Goal: Answer question/provide support

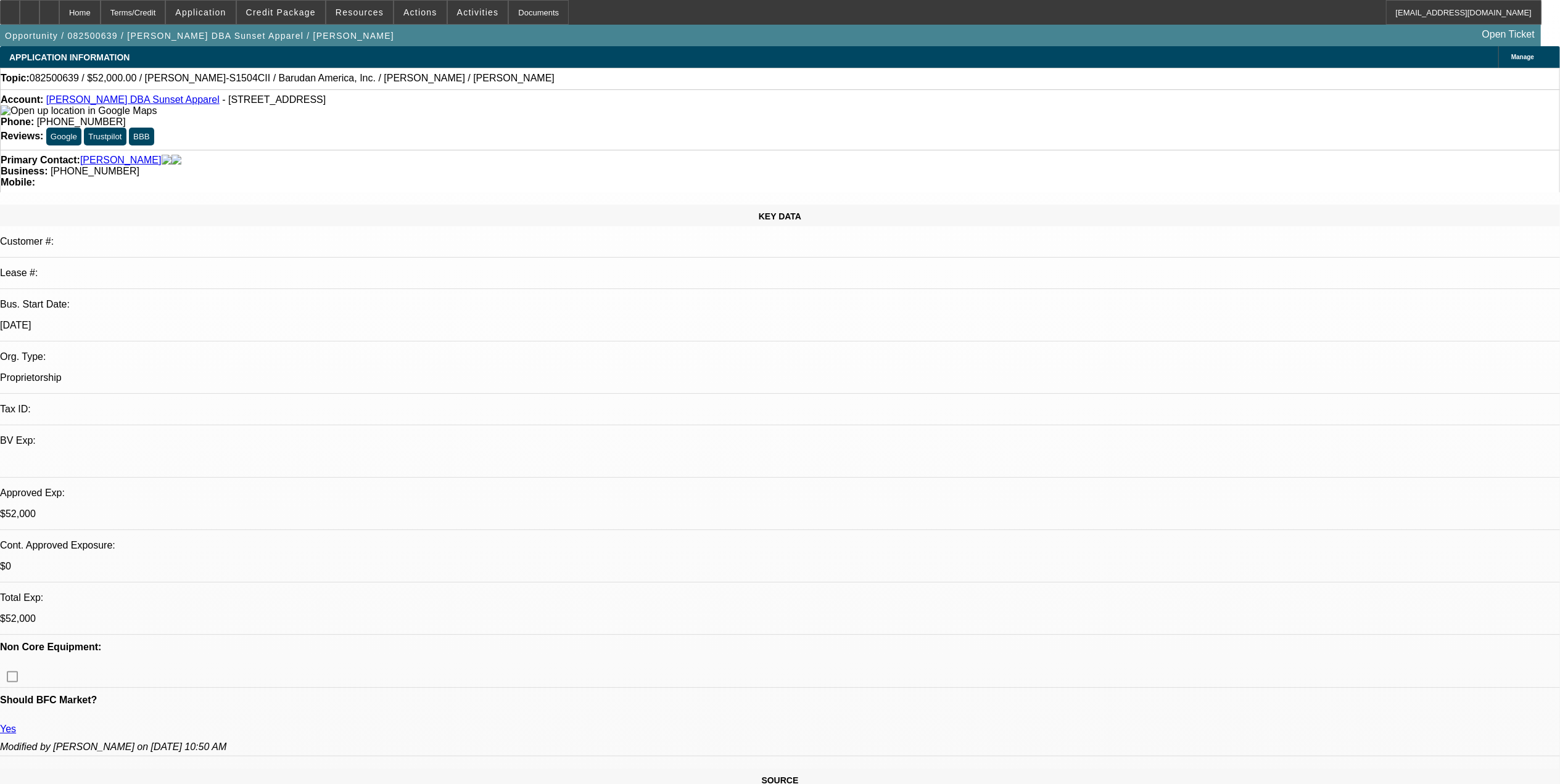
select select "0"
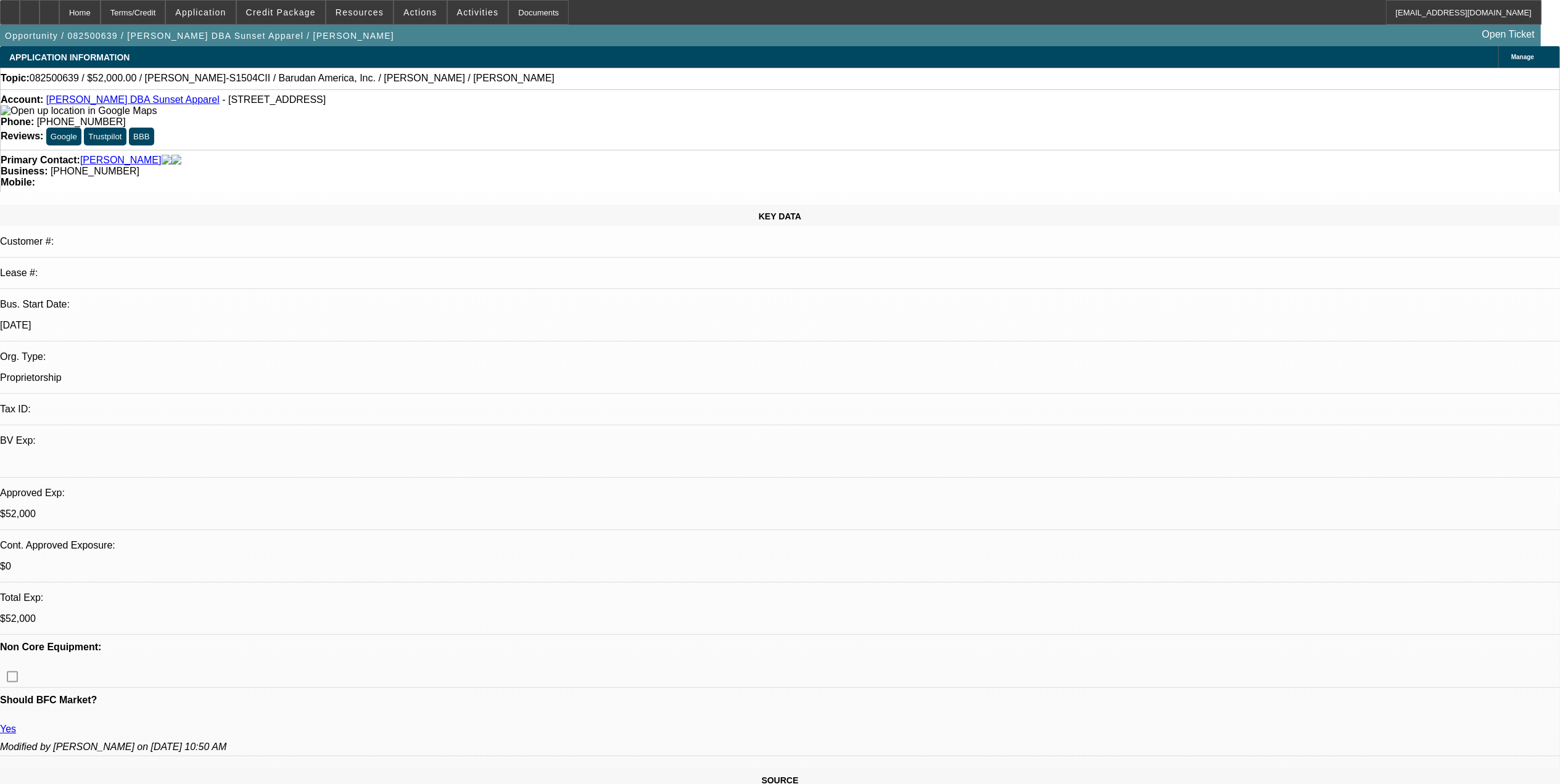
select select "0"
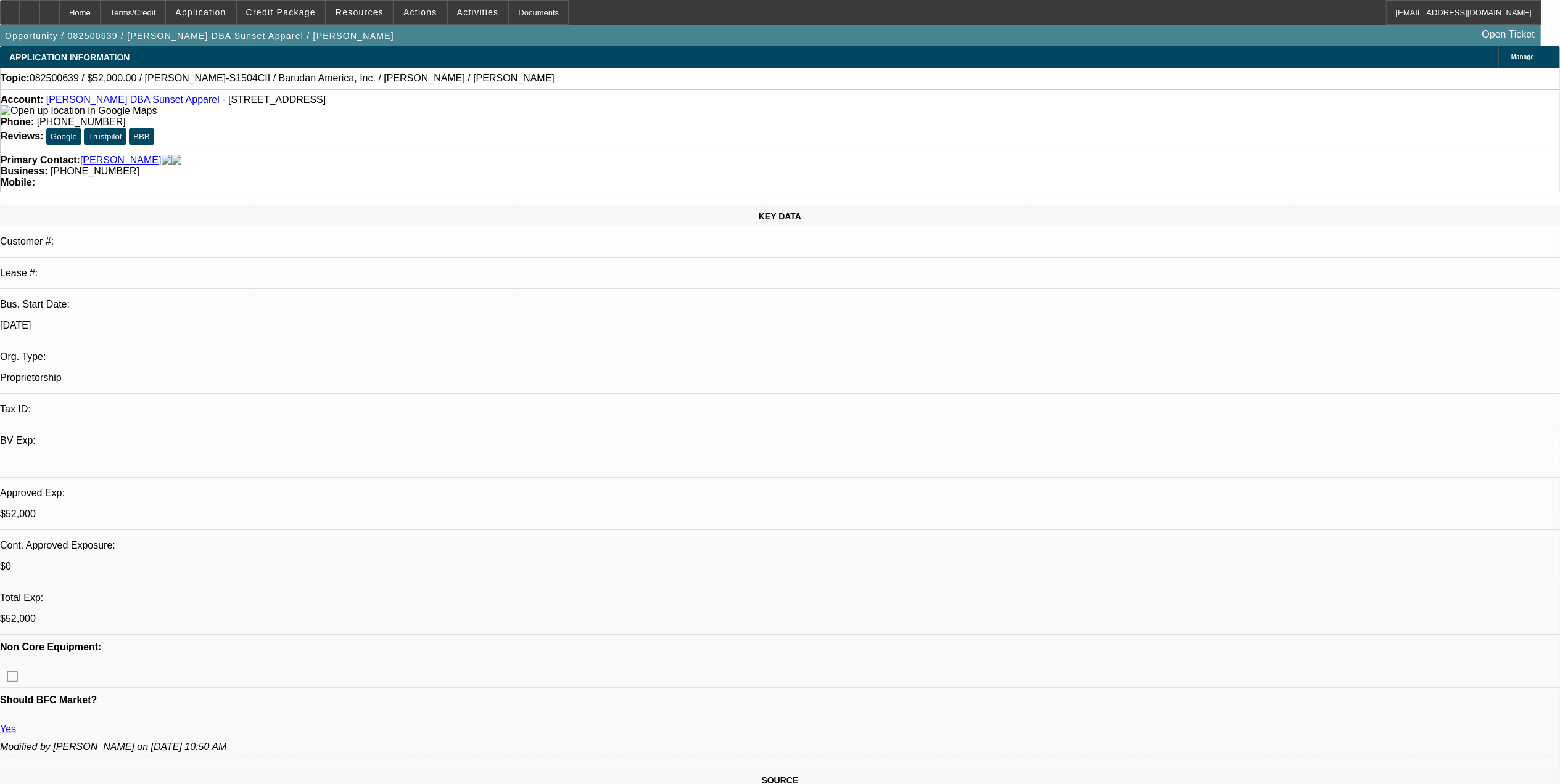
select select "0"
select select "2"
select select "0"
select select "1"
select select "2"
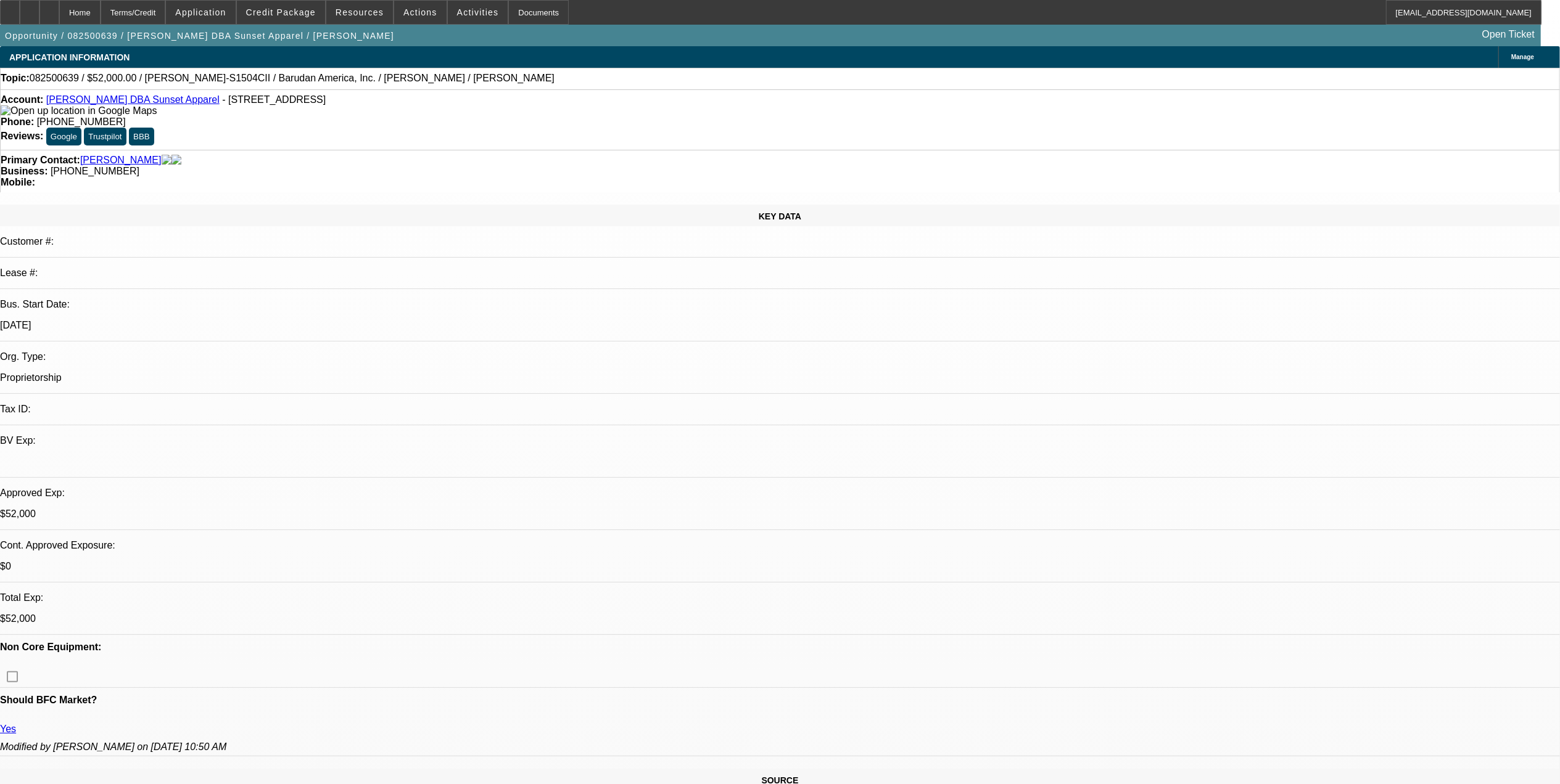
select select "6"
select select "1"
select select "2"
select select "6"
select select "1"
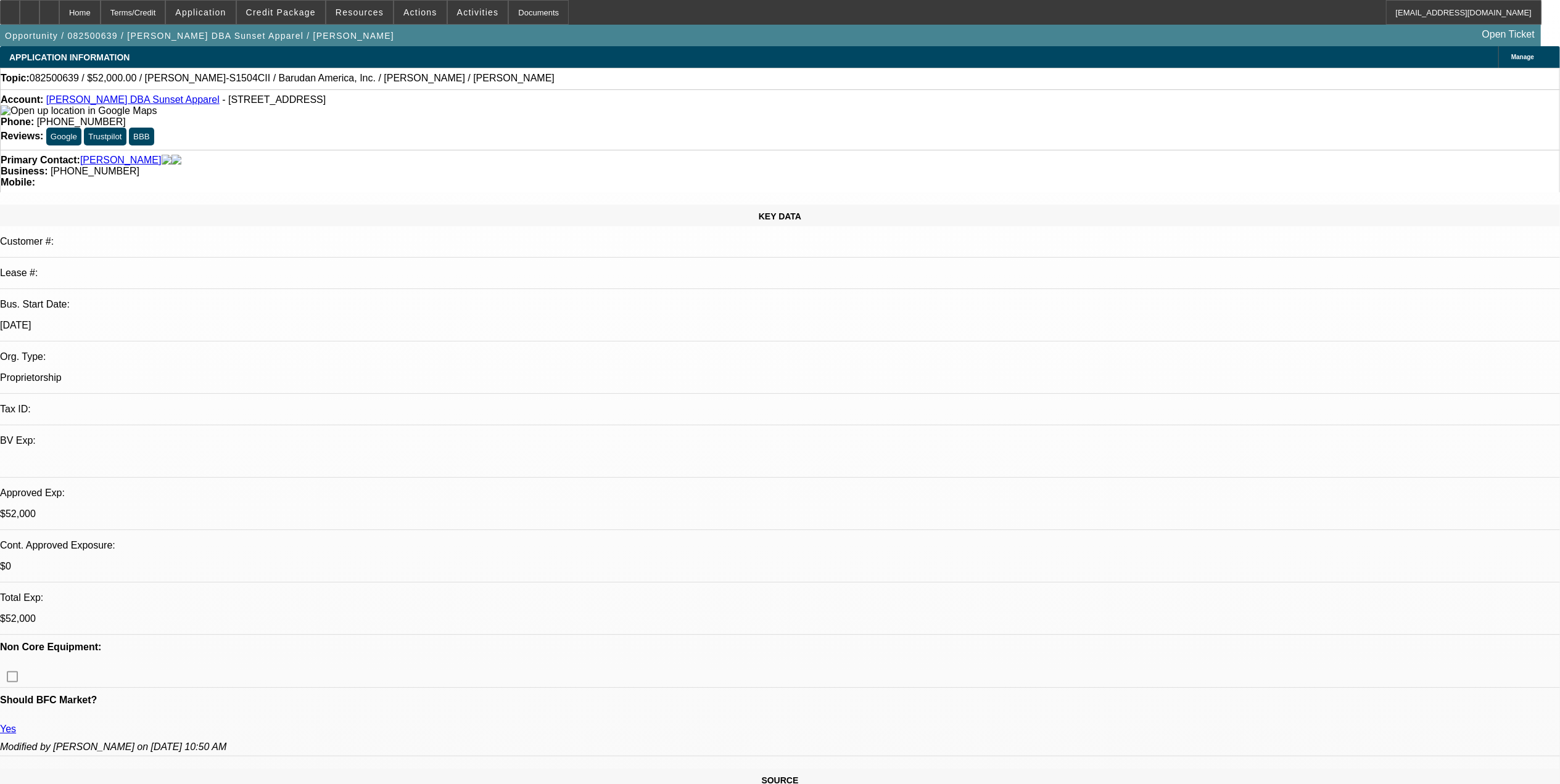
select select "2"
select select "6"
select select "1"
select select "2"
select select "6"
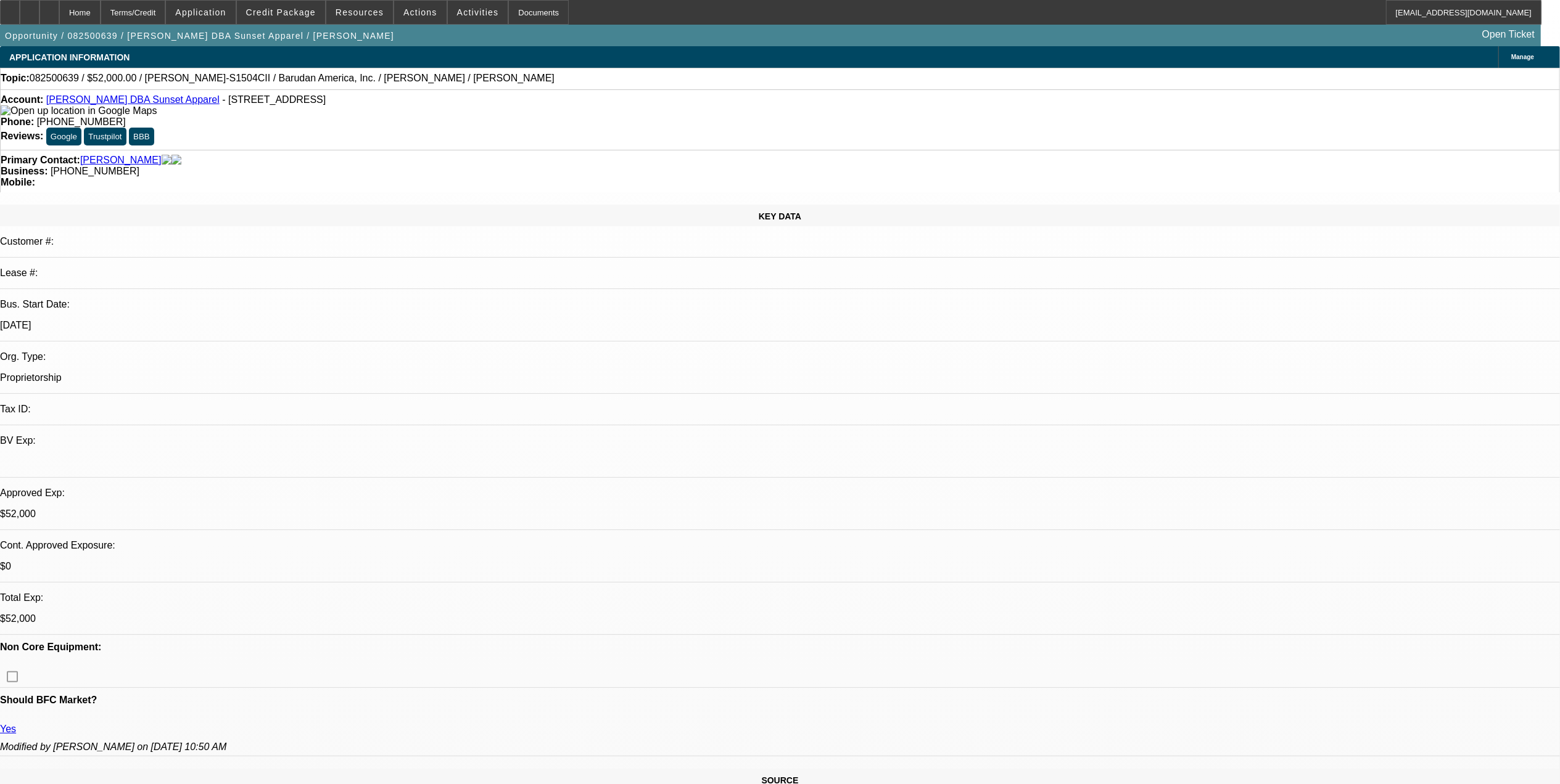
scroll to position [411, 0]
